Goal: Task Accomplishment & Management: Complete application form

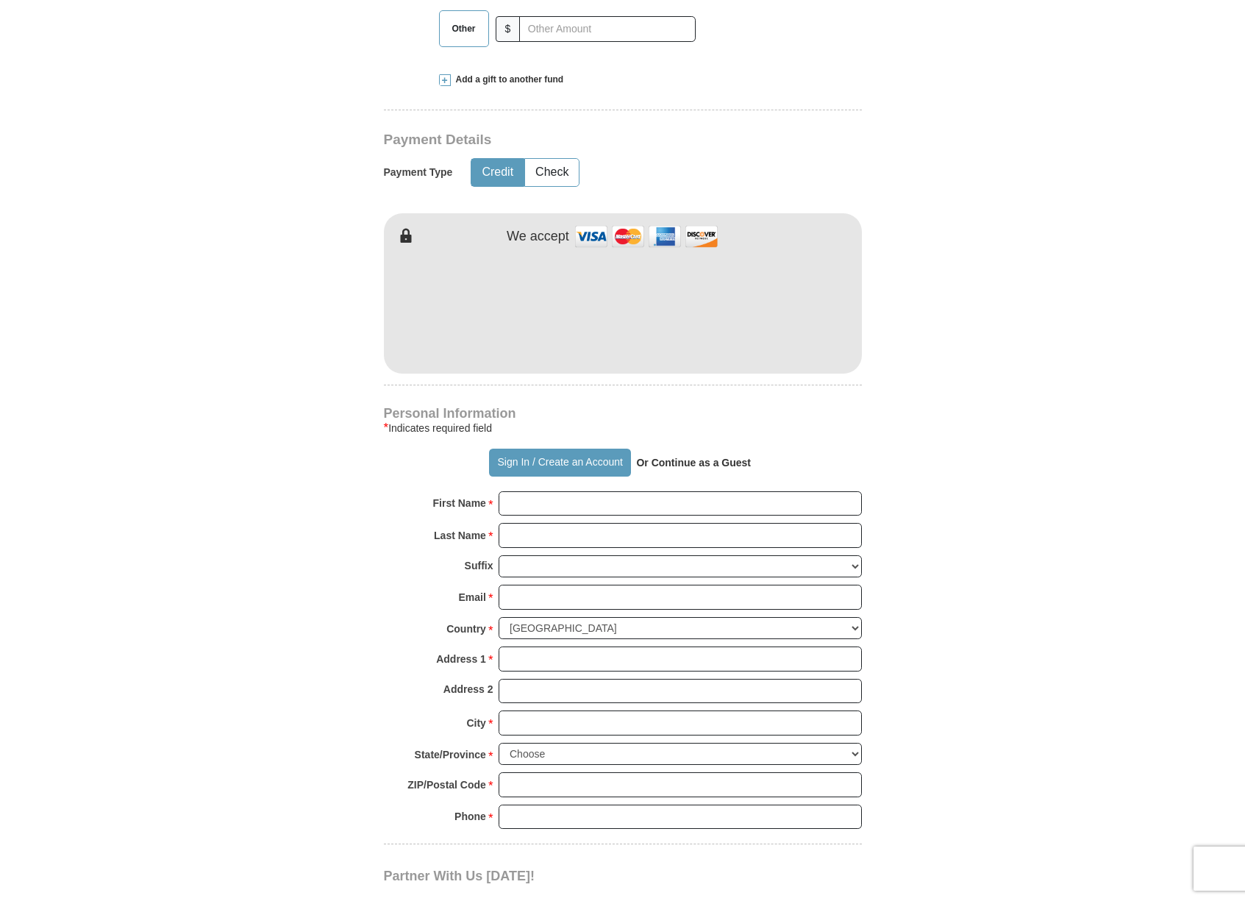
scroll to position [649, 0]
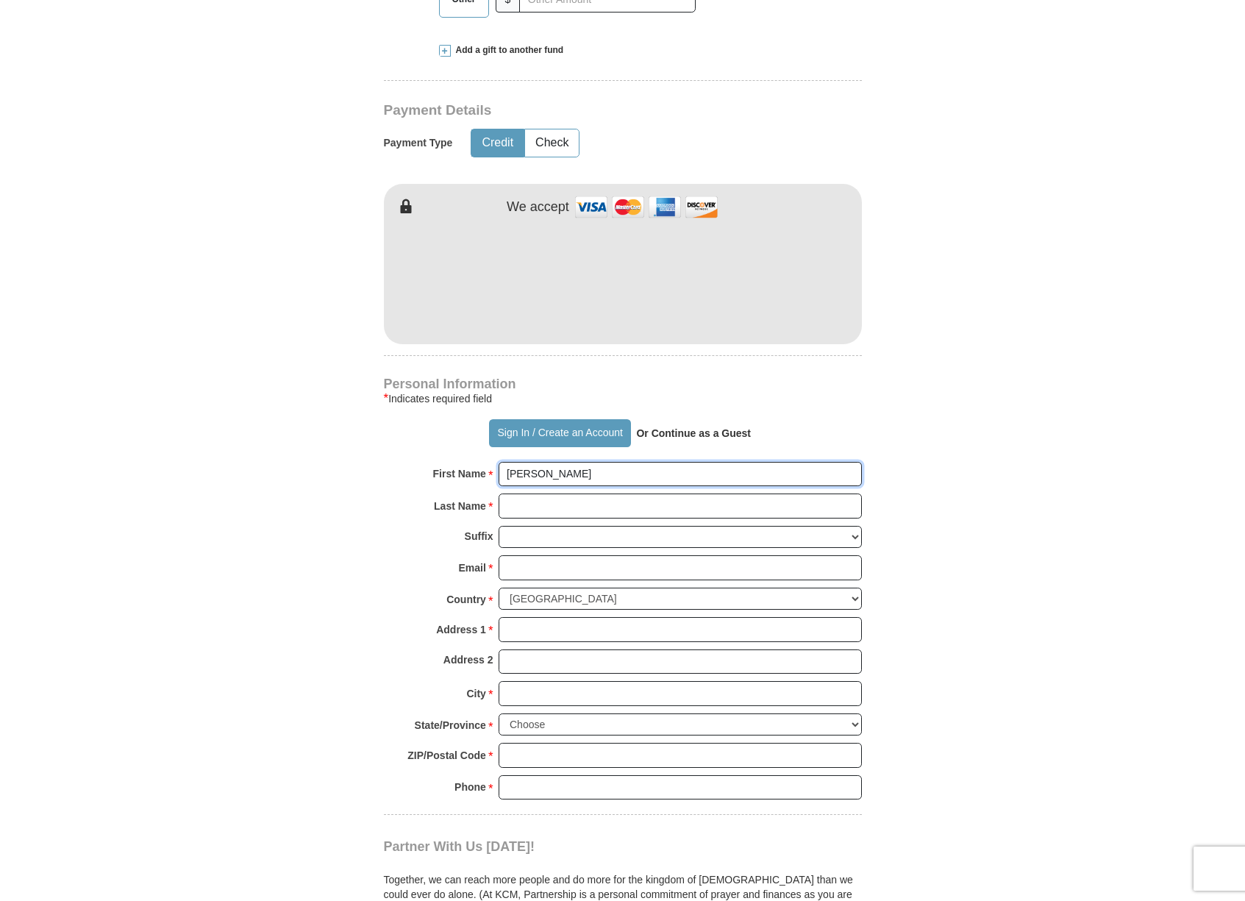
type input "[PERSON_NAME]"
click at [858, 527] on select "[PERSON_NAME] I II III IV V VI" at bounding box center [680, 537] width 363 height 23
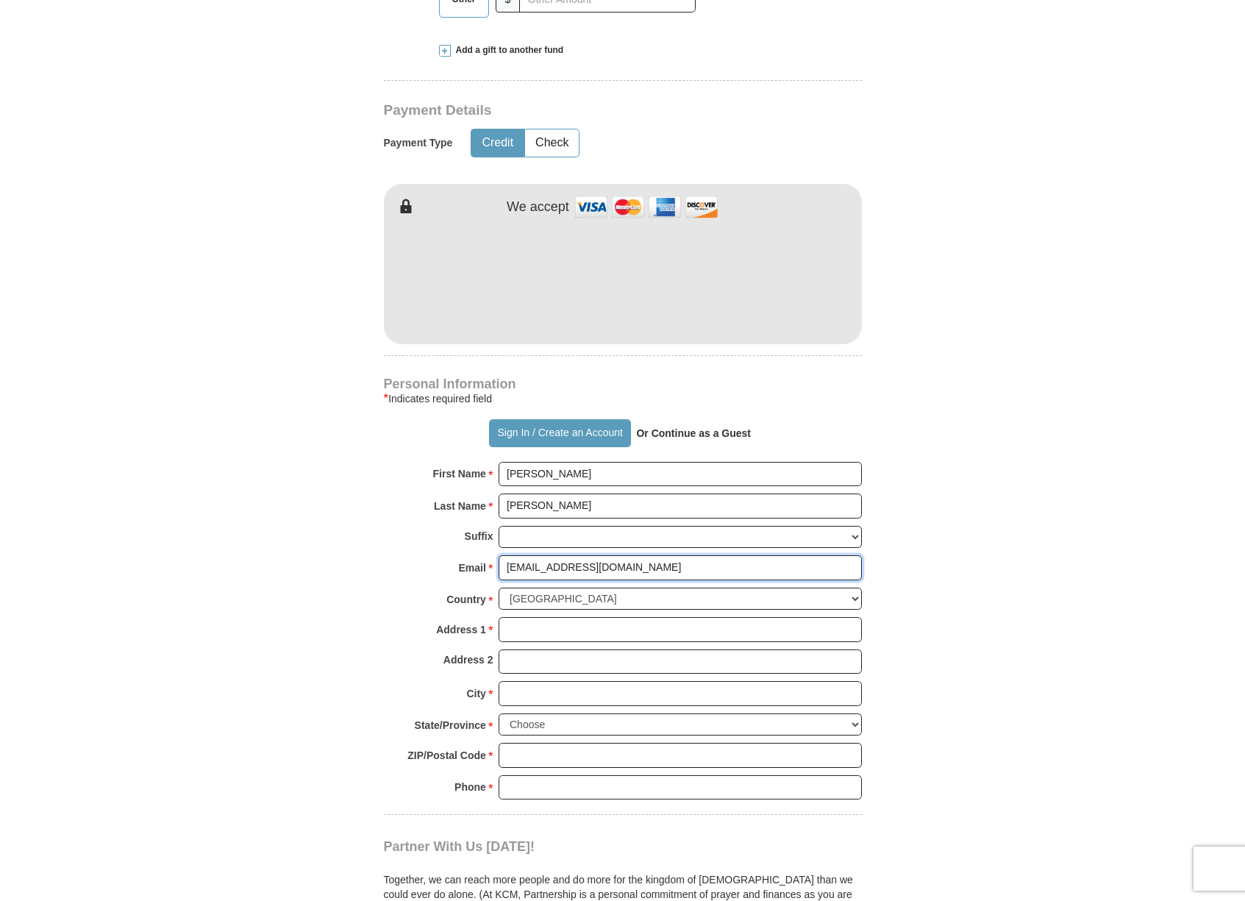
type input "[EMAIL_ADDRESS][DOMAIN_NAME]"
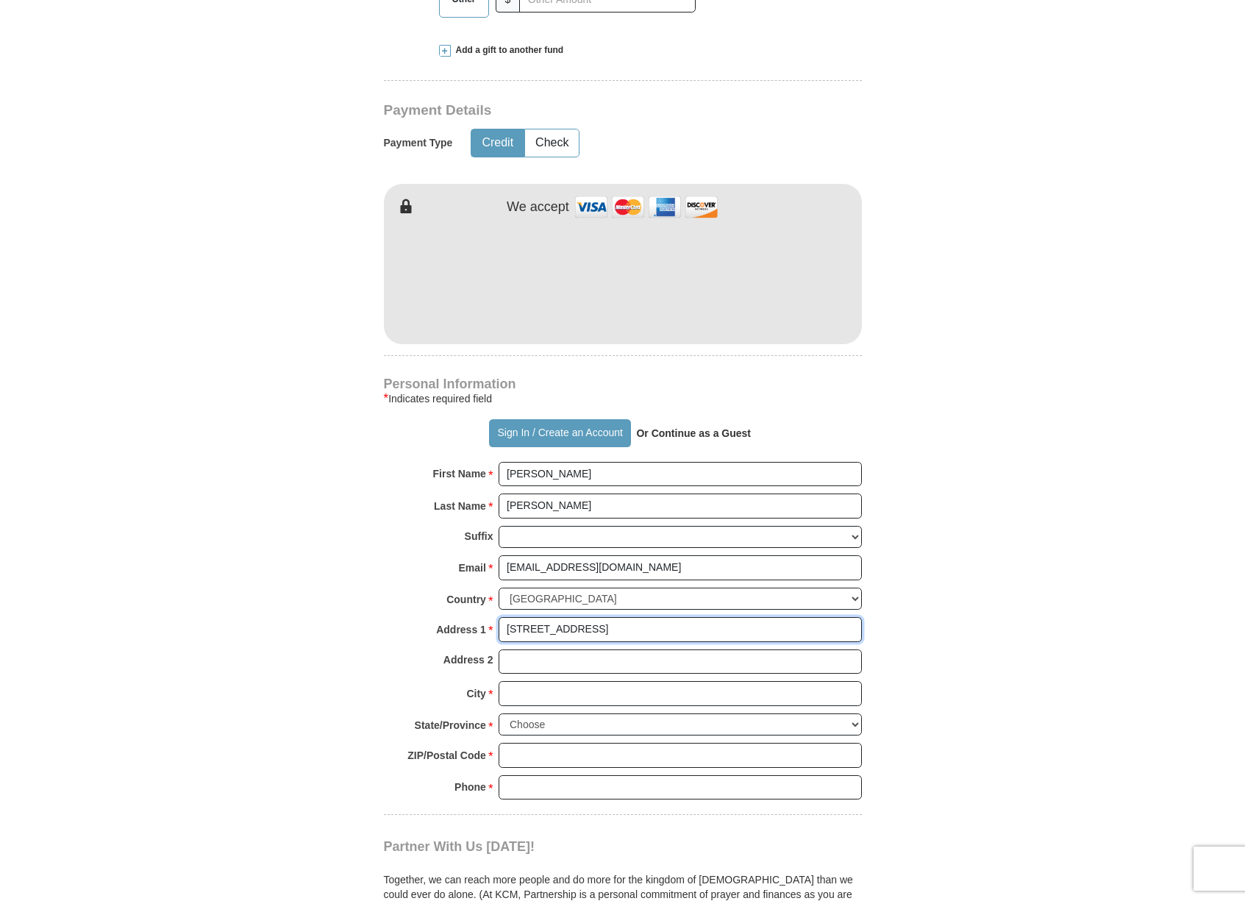
type input "[STREET_ADDRESS]"
type input "[GEOGRAPHIC_DATA]"
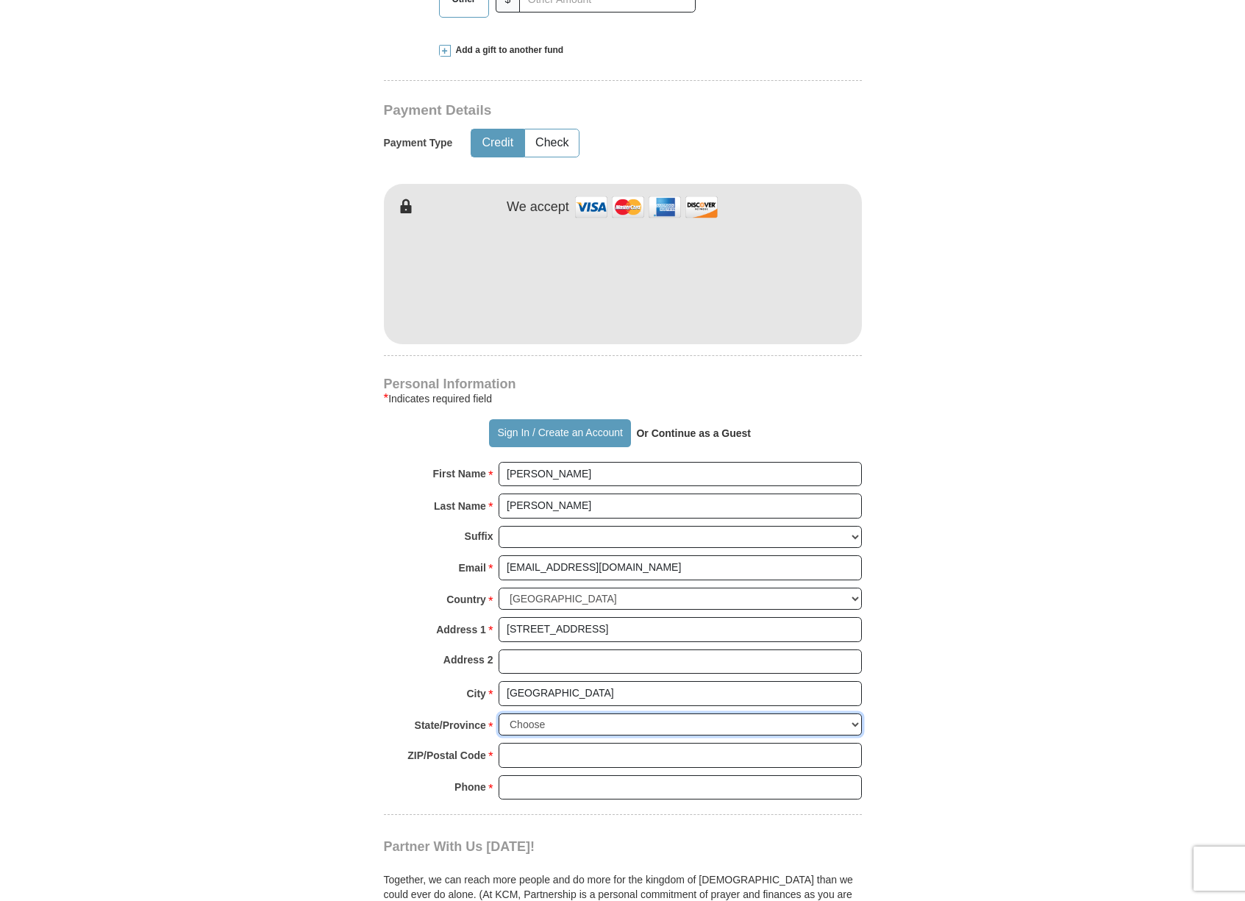
click at [859, 713] on select "Choose [US_STATE] [US_STATE] [US_STATE] [US_STATE] [US_STATE] Armed Forces Amer…" at bounding box center [680, 724] width 363 height 23
select select "[GEOGRAPHIC_DATA]"
type input "78654"
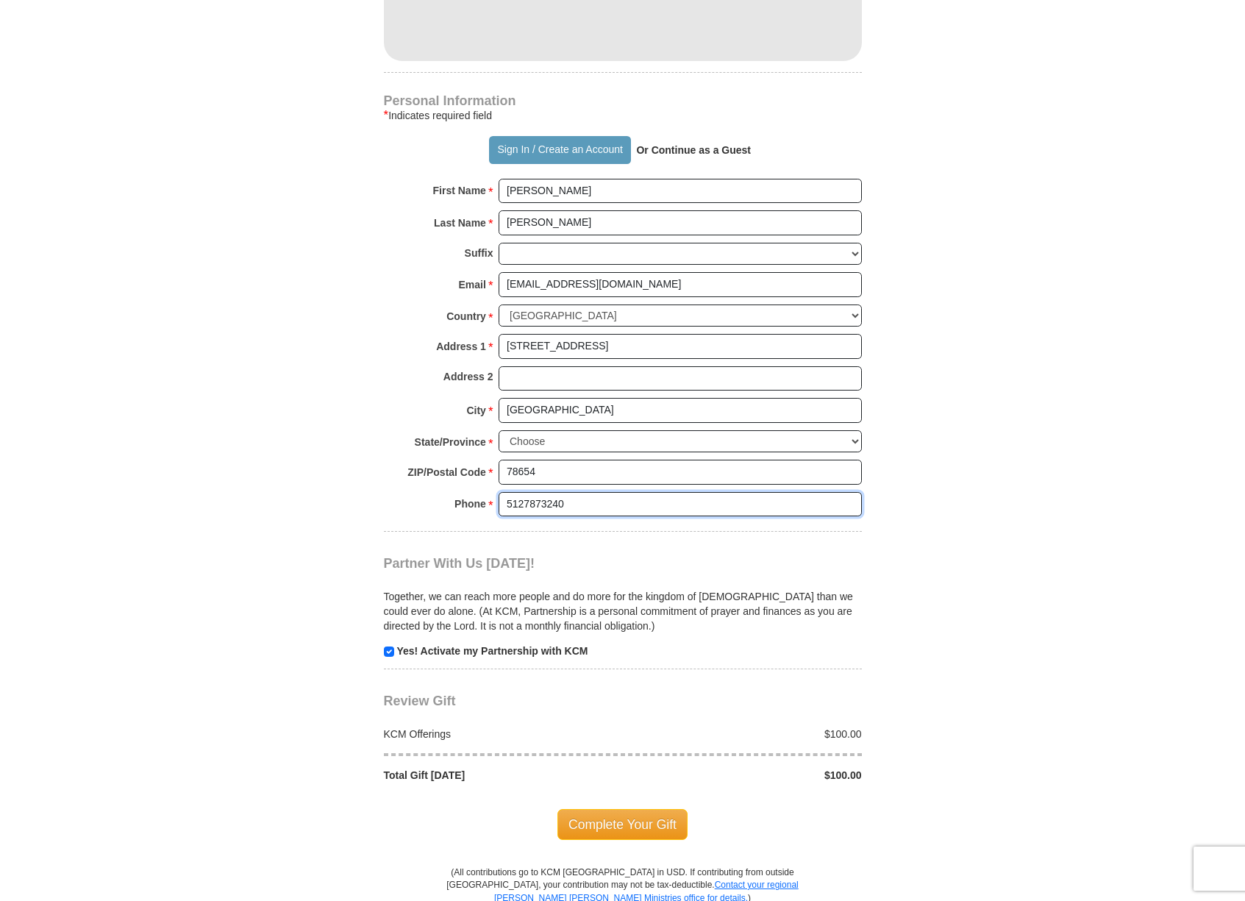
scroll to position [935, 0]
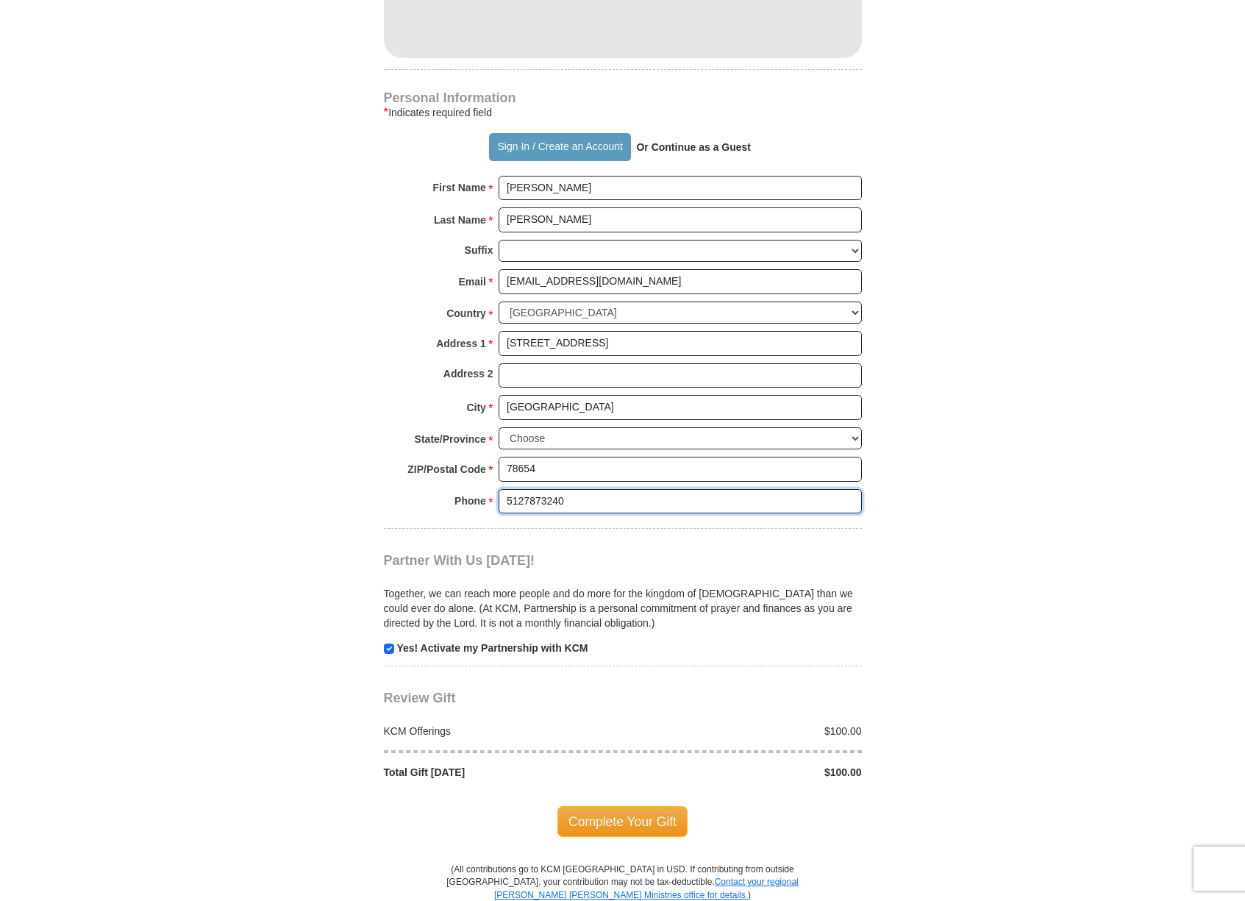
type input "5127873240"
click at [386, 644] on input "checkbox" at bounding box center [389, 649] width 10 height 10
click at [388, 644] on input "checkbox" at bounding box center [389, 649] width 10 height 10
checkbox input "true"
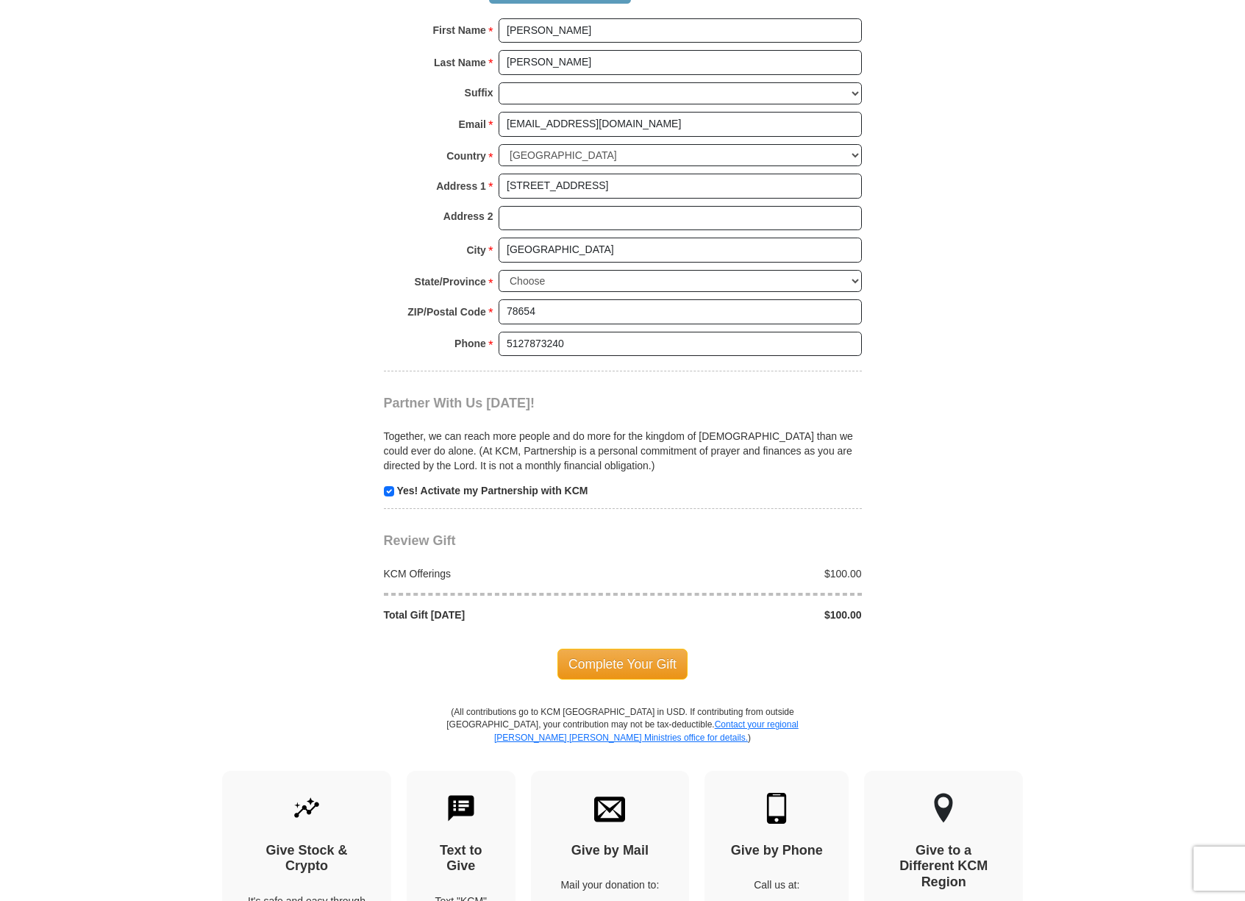
scroll to position [1095, 0]
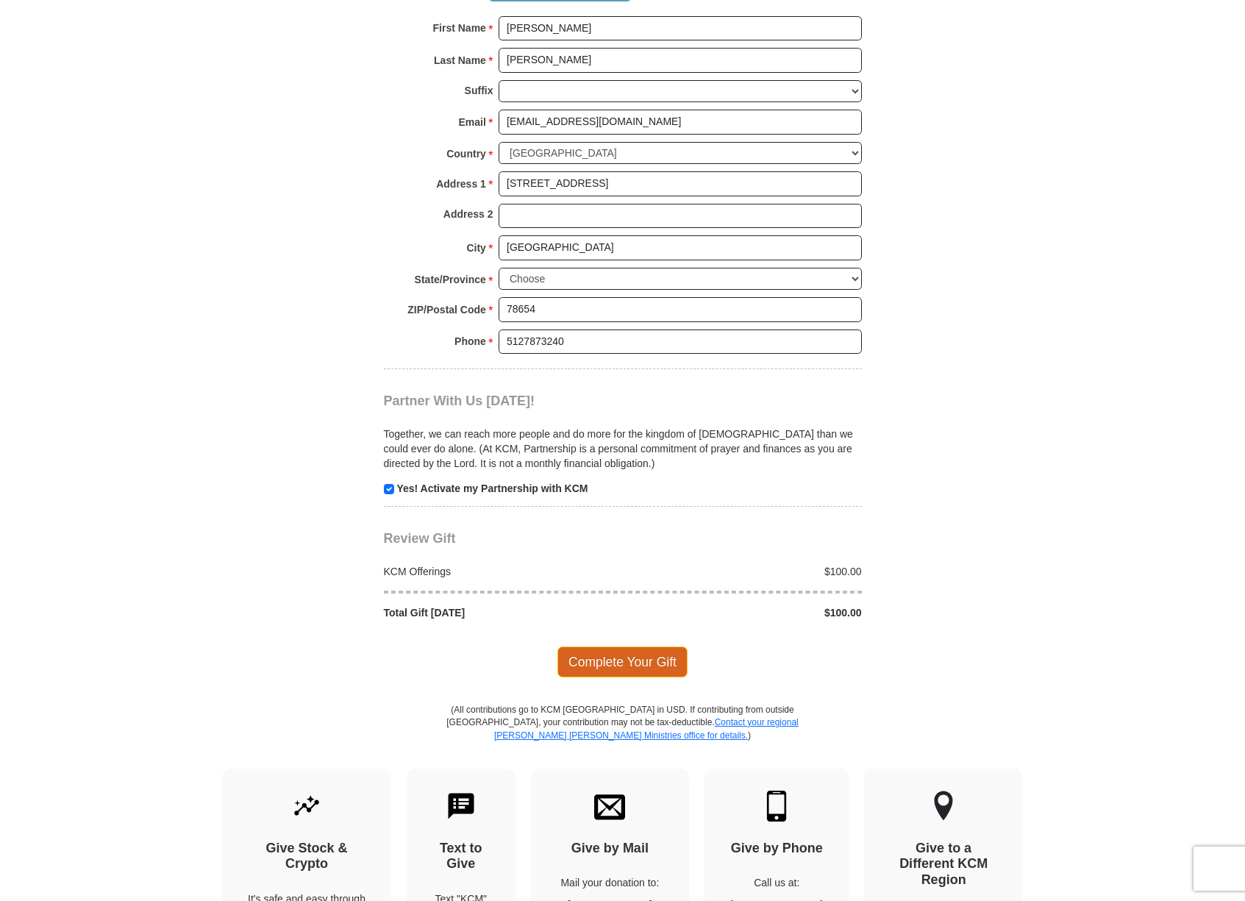
click at [665, 647] on span "Complete Your Gift" at bounding box center [623, 662] width 130 height 31
